Goal: Feedback & Contribution: Leave review/rating

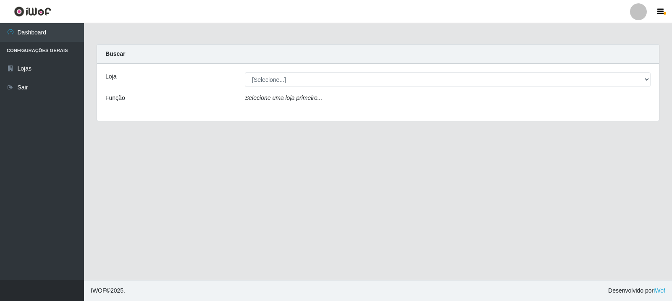
click at [386, 72] on div "Loja [Selecione...] Rede Compras Supermercados - LOJA 3 Função Selecione uma lo…" at bounding box center [378, 92] width 562 height 57
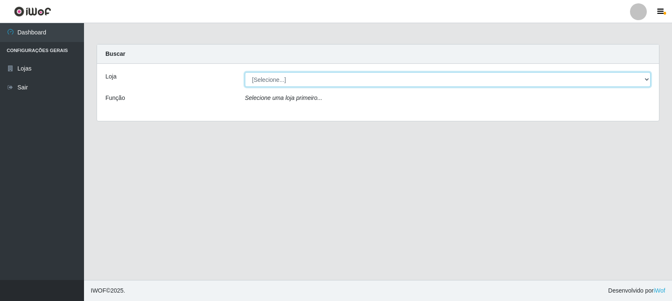
drag, startPoint x: 386, startPoint y: 75, endPoint x: 382, endPoint y: 81, distance: 7.3
click at [386, 75] on select "[Selecione...] Rede Compras Supermercados - LOJA 3" at bounding box center [448, 79] width 406 height 15
select select "162"
click at [245, 72] on select "[Selecione...] Rede Compras Supermercados - LOJA 3" at bounding box center [448, 79] width 406 height 15
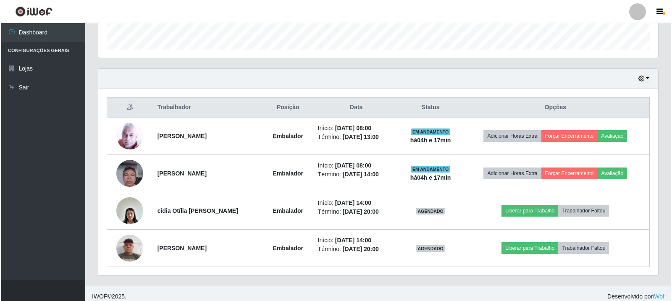
scroll to position [252, 0]
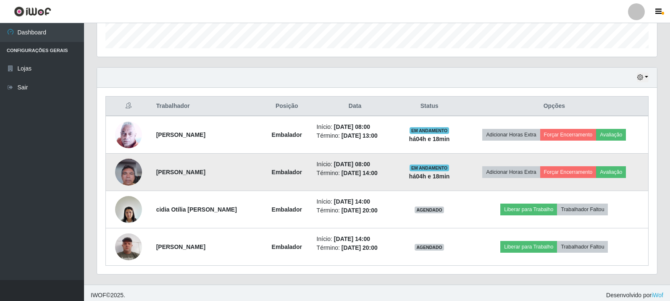
click at [137, 175] on img at bounding box center [128, 172] width 27 height 36
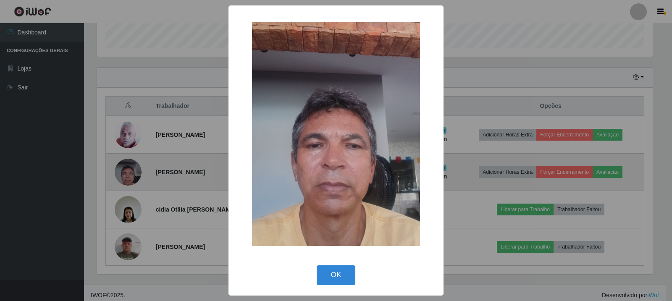
click at [137, 175] on div "× OK Cancel" at bounding box center [336, 150] width 672 height 301
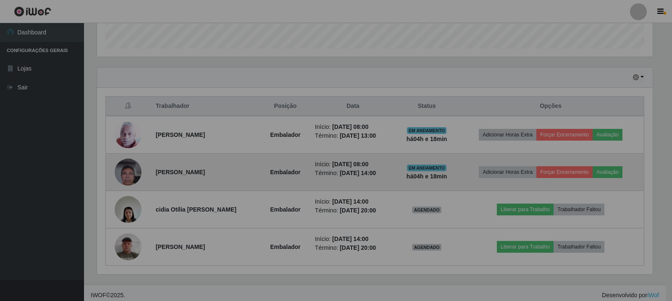
scroll to position [174, 560]
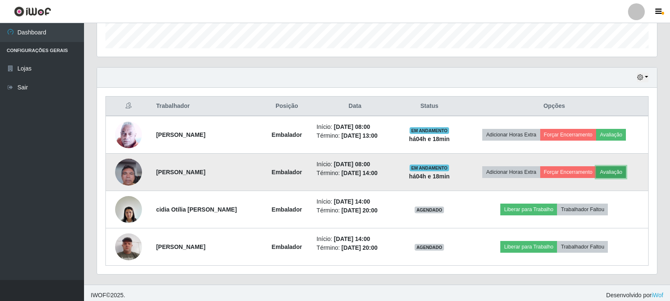
click at [618, 170] on button "Avaliação" at bounding box center [611, 172] width 30 height 12
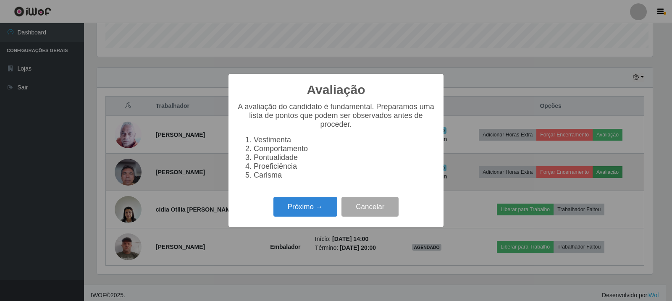
scroll to position [174, 556]
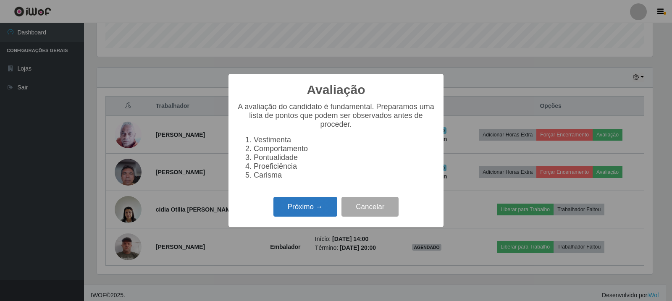
click at [311, 217] on button "Próximo →" at bounding box center [305, 207] width 64 height 20
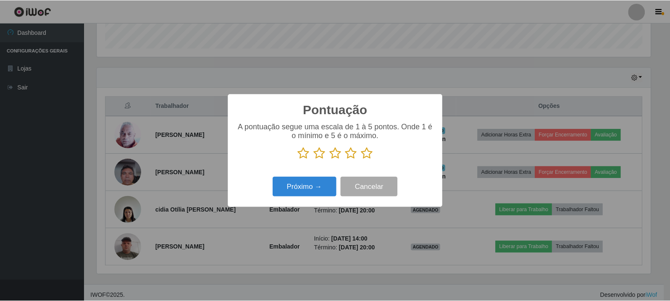
scroll to position [419913, 419532]
click at [367, 188] on button "Cancelar" at bounding box center [370, 187] width 57 height 20
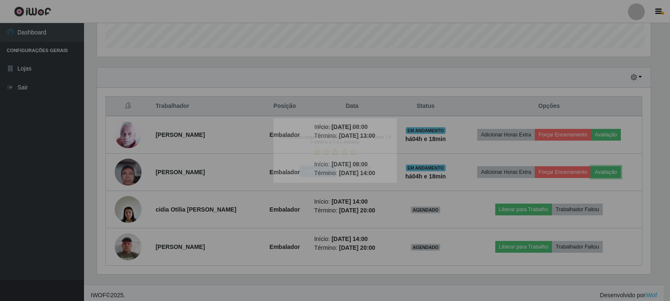
scroll to position [174, 560]
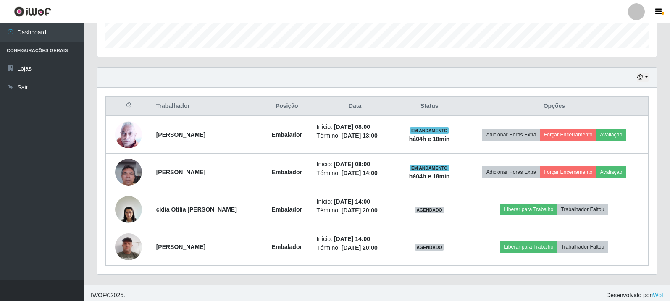
click at [319, 81] on div "Hoje 1 dia 3 dias 1 Semana Não encerrados" at bounding box center [377, 78] width 560 height 20
drag, startPoint x: 127, startPoint y: 109, endPoint x: 146, endPoint y: 106, distance: 18.7
click at [146, 106] on th at bounding box center [128, 107] width 45 height 20
drag, startPoint x: 146, startPoint y: 106, endPoint x: 212, endPoint y: 98, distance: 66.9
click at [212, 98] on tr "Trabalhador Posição Data Status Opções" at bounding box center [377, 107] width 543 height 20
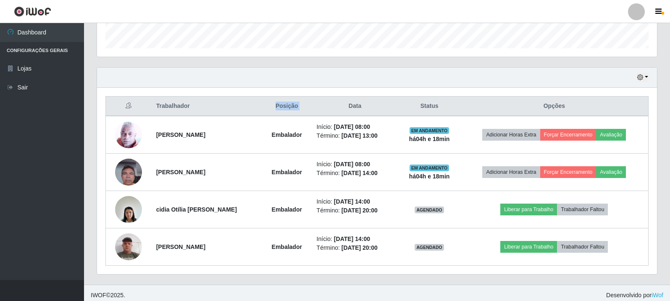
drag, startPoint x: 263, startPoint y: 103, endPoint x: 315, endPoint y: 109, distance: 53.4
click at [315, 109] on tr "Trabalhador Posição Data Status Opções" at bounding box center [377, 107] width 543 height 20
click at [399, 106] on th "Data" at bounding box center [355, 107] width 87 height 20
drag, startPoint x: 404, startPoint y: 106, endPoint x: 473, endPoint y: 106, distance: 68.9
click at [473, 106] on tr "Trabalhador Posição Data Status Opções" at bounding box center [377, 107] width 543 height 20
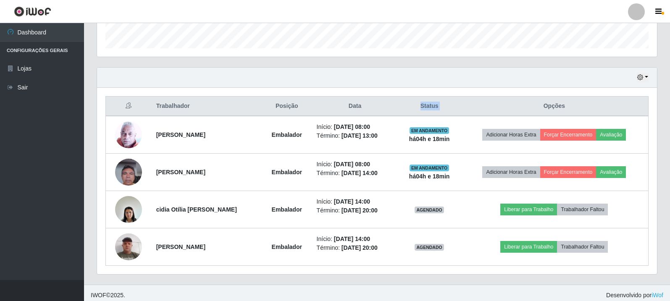
click at [494, 108] on th "Opções" at bounding box center [554, 107] width 188 height 20
drag, startPoint x: 184, startPoint y: 8, endPoint x: 218, endPoint y: 52, distance: 55.1
click at [185, 8] on header "Perfil Alterar Senha Sair" at bounding box center [335, 11] width 670 height 23
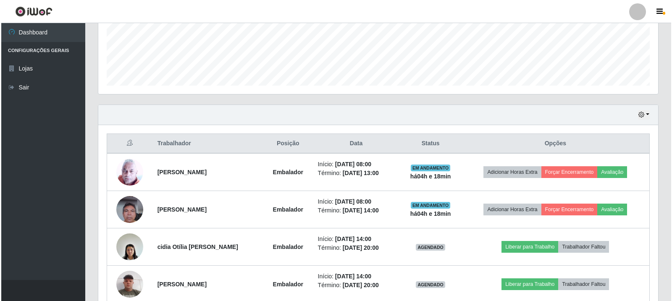
scroll to position [257, 0]
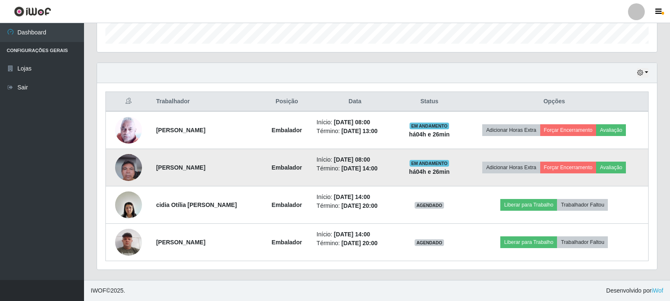
click at [124, 173] on img at bounding box center [128, 168] width 27 height 36
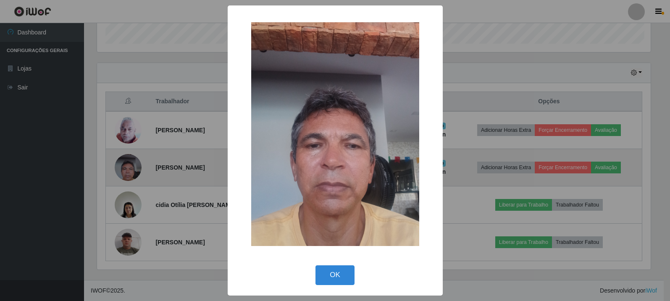
scroll to position [174, 556]
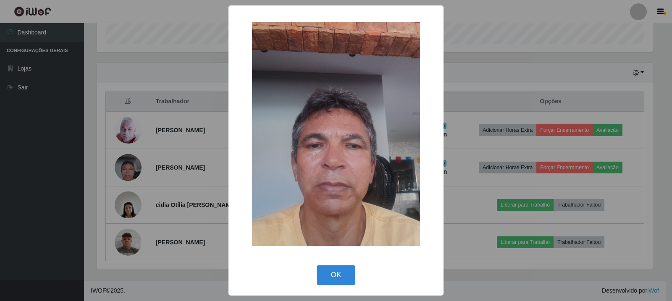
click at [125, 172] on div "× OK Cancel" at bounding box center [336, 150] width 672 height 301
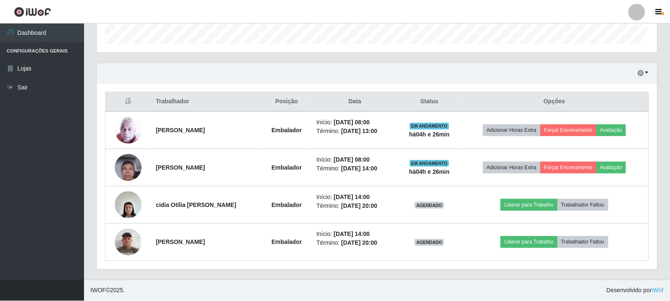
scroll to position [174, 560]
click at [125, 172] on img at bounding box center [128, 168] width 27 height 36
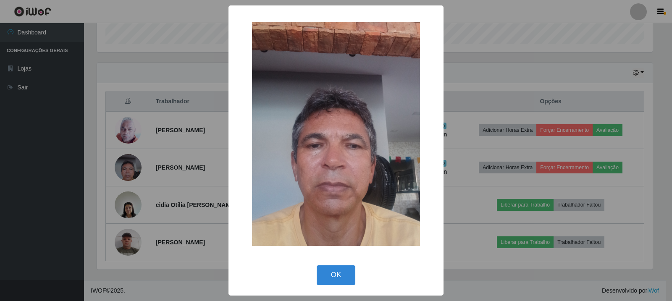
click at [126, 140] on div "× OK Cancel" at bounding box center [336, 150] width 672 height 301
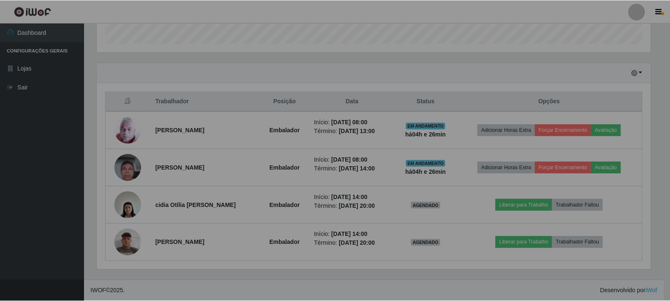
scroll to position [174, 560]
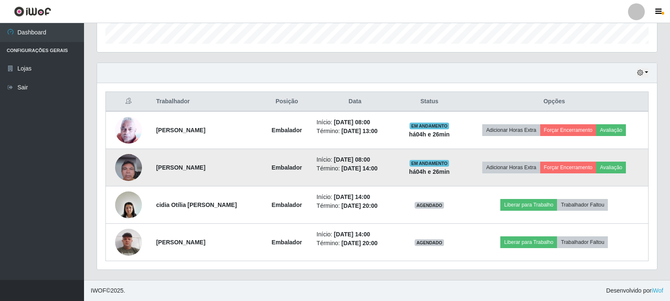
click at [128, 166] on img at bounding box center [128, 168] width 27 height 36
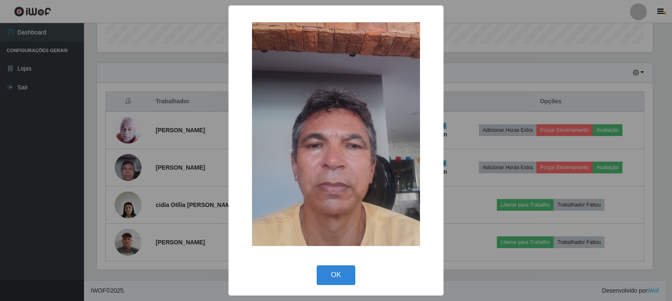
click at [132, 131] on div "× OK Cancel" at bounding box center [336, 150] width 672 height 301
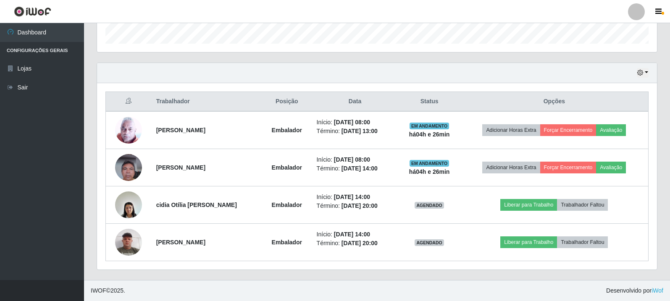
click at [132, 131] on img at bounding box center [128, 129] width 27 height 27
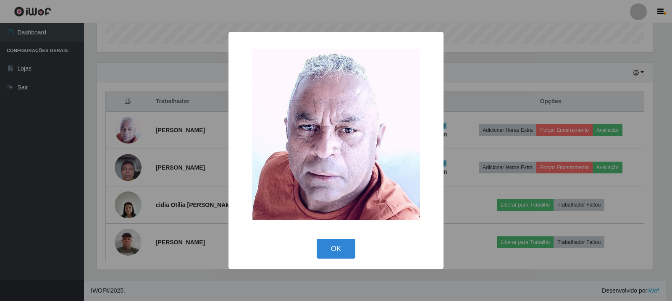
click at [138, 147] on div "× OK Cancel" at bounding box center [336, 150] width 672 height 301
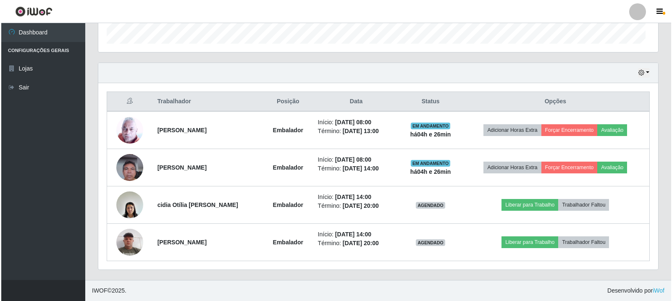
scroll to position [174, 560]
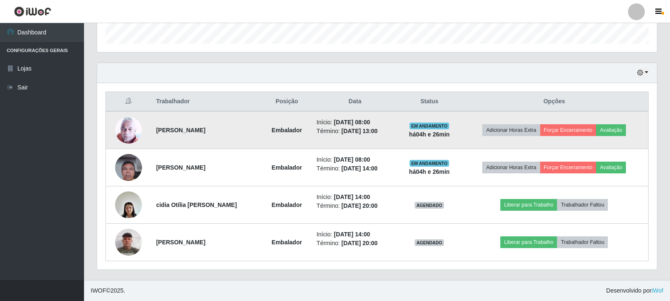
click at [135, 134] on img at bounding box center [128, 129] width 27 height 27
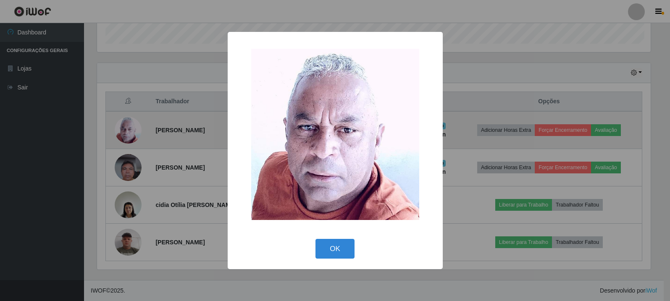
scroll to position [174, 556]
click at [135, 134] on div "× OK Cancel" at bounding box center [336, 150] width 672 height 301
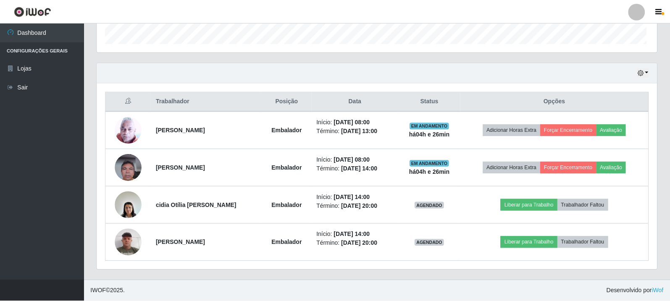
scroll to position [174, 560]
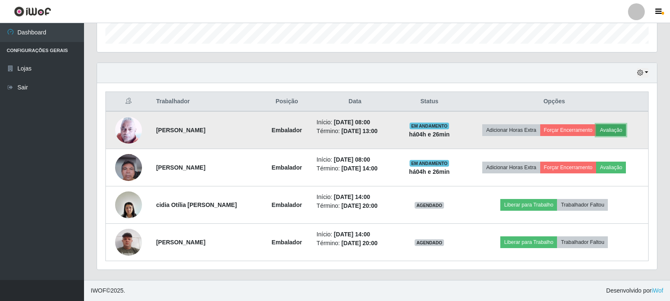
click at [626, 129] on button "Avaliação" at bounding box center [611, 130] width 30 height 12
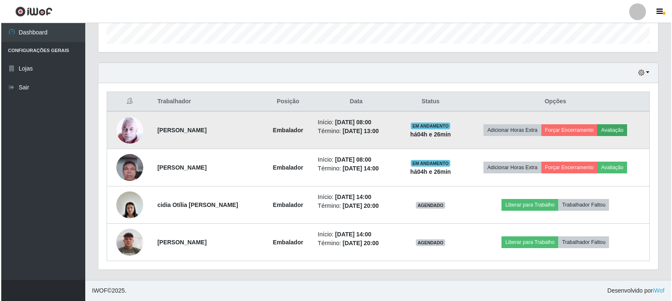
scroll to position [174, 556]
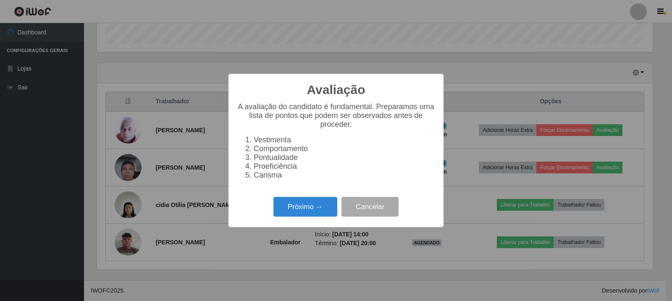
click at [309, 219] on div "Próximo → Cancelar" at bounding box center [336, 207] width 198 height 24
click at [311, 217] on button "Próximo →" at bounding box center [305, 207] width 64 height 20
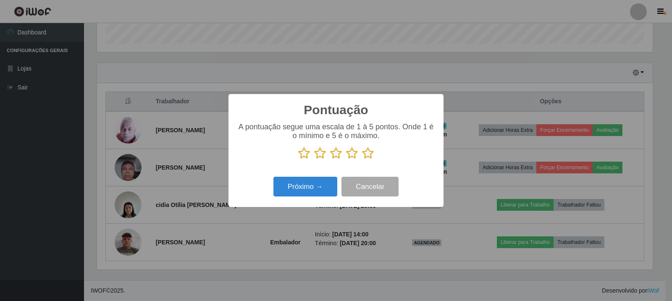
click at [350, 156] on icon at bounding box center [352, 153] width 12 height 13
click at [346, 160] on input "radio" at bounding box center [346, 160] width 0 height 0
click at [329, 192] on button "Próximo →" at bounding box center [305, 187] width 64 height 20
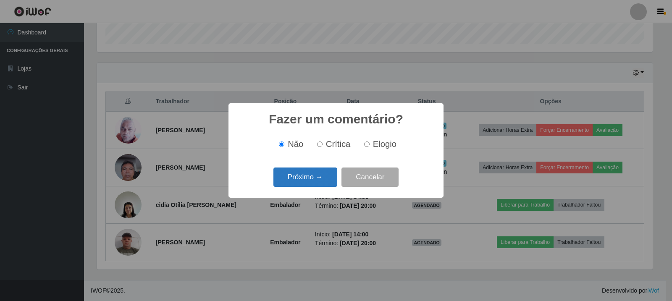
click at [313, 173] on button "Próximo →" at bounding box center [305, 178] width 64 height 20
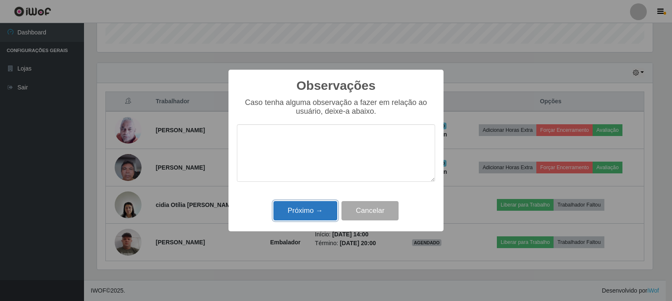
click at [289, 211] on button "Próximo →" at bounding box center [305, 211] width 64 height 20
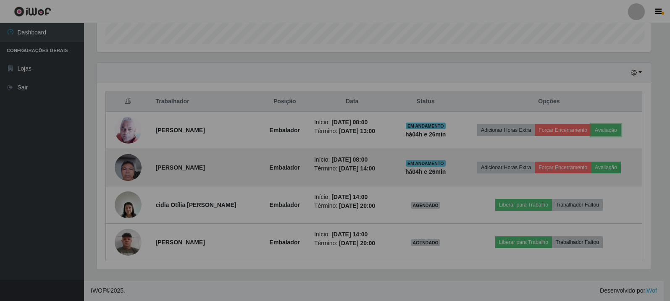
scroll to position [174, 560]
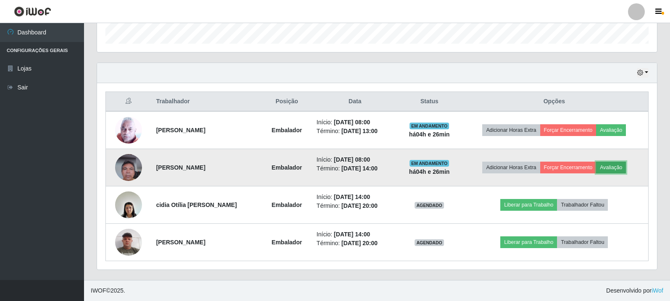
click at [618, 168] on button "Avaliação" at bounding box center [611, 168] width 30 height 12
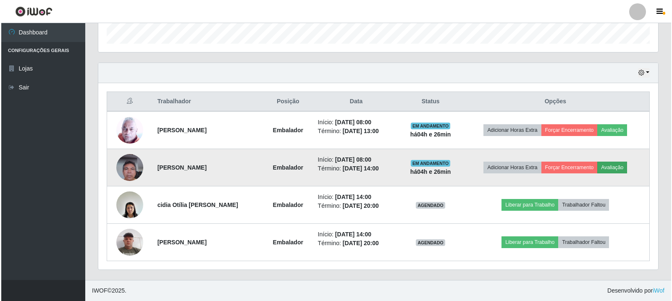
scroll to position [174, 556]
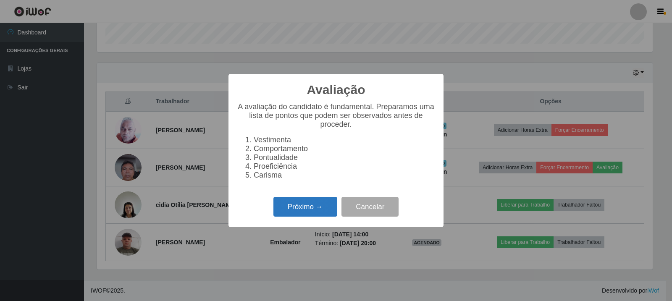
click at [308, 215] on button "Próximo →" at bounding box center [305, 207] width 64 height 20
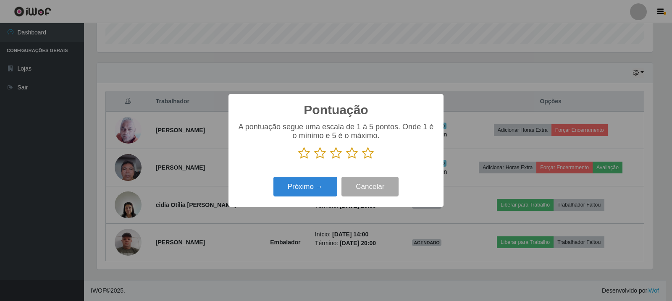
click at [353, 156] on icon at bounding box center [352, 153] width 12 height 13
click at [346, 160] on input "radio" at bounding box center [346, 160] width 0 height 0
click at [325, 191] on button "Próximo →" at bounding box center [305, 187] width 64 height 20
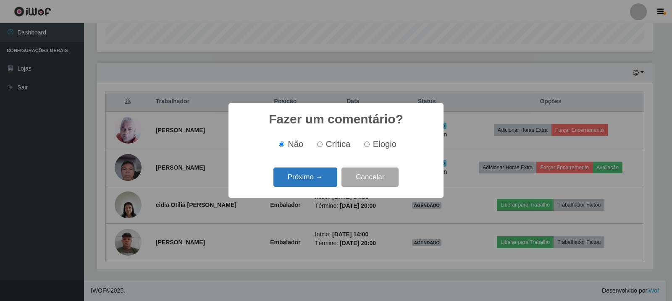
click at [318, 180] on button "Próximo →" at bounding box center [305, 178] width 64 height 20
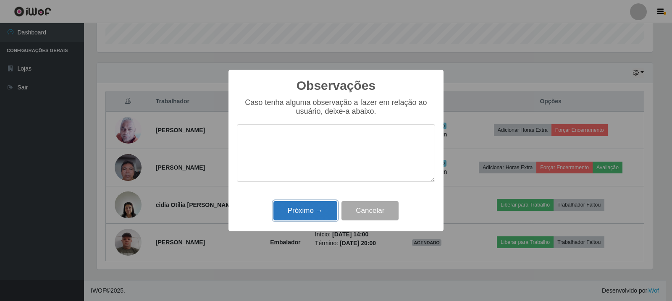
click at [300, 218] on button "Próximo →" at bounding box center [305, 211] width 64 height 20
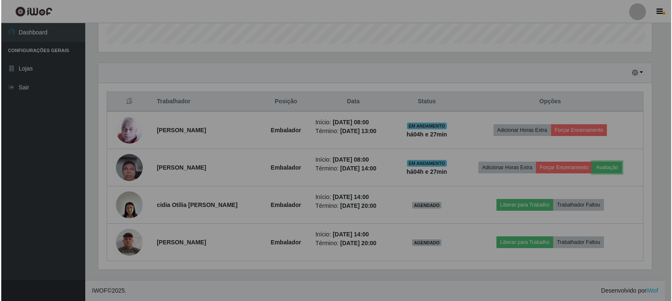
scroll to position [174, 560]
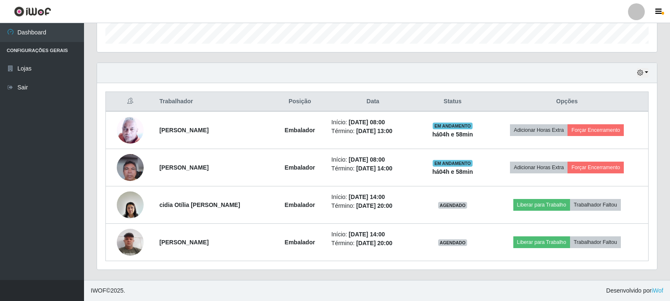
click at [660, 69] on div "Hoje 1 dia 3 dias 1 Semana Não encerrados Trabalhador Posição Data Status Opçõe…" at bounding box center [376, 172] width 573 height 218
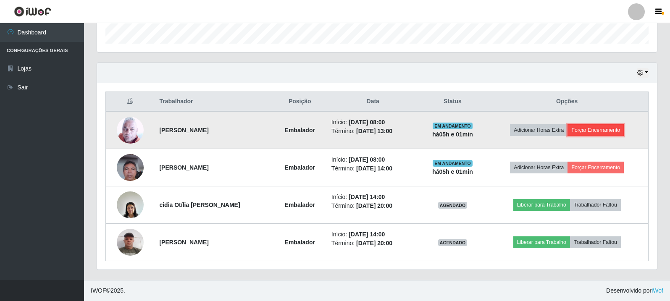
click at [594, 124] on button "Forçar Encerramento" at bounding box center [596, 130] width 56 height 12
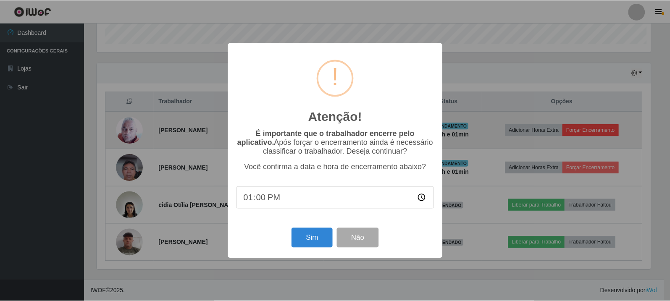
scroll to position [174, 556]
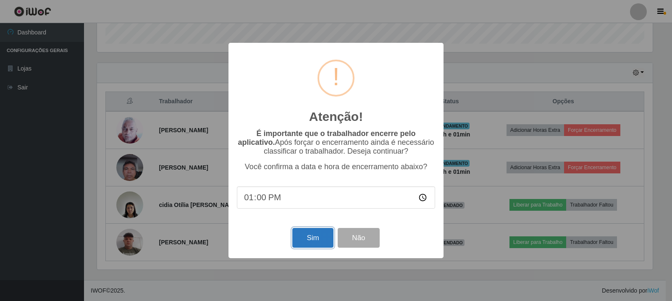
click at [315, 243] on button "Sim" at bounding box center [312, 238] width 41 height 20
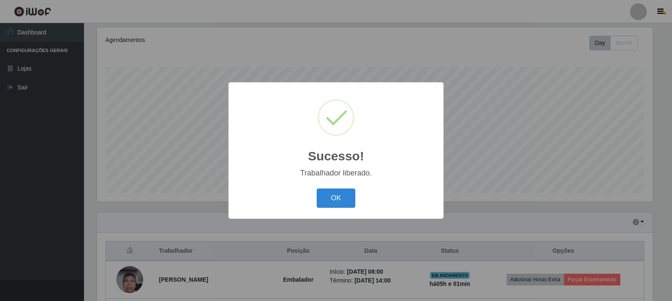
drag, startPoint x: 342, startPoint y: 194, endPoint x: 612, endPoint y: 178, distance: 270.6
click at [345, 194] on button "OK" at bounding box center [336, 199] width 39 height 20
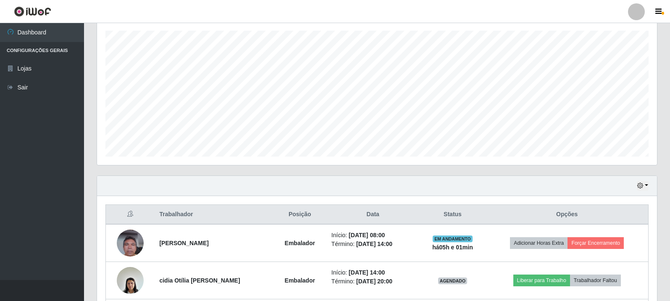
scroll to position [219, 0]
